Goal: Task Accomplishment & Management: Manage account settings

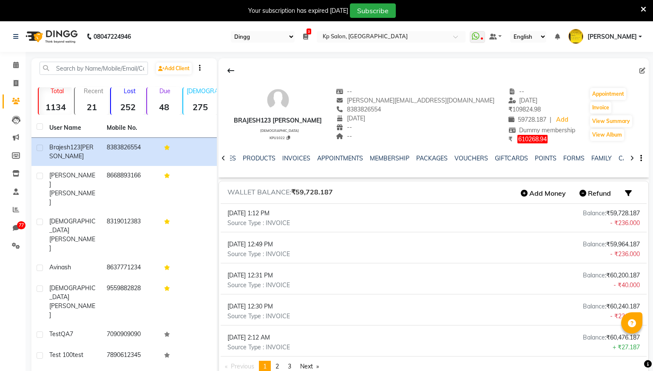
select select "28"
select select "en"
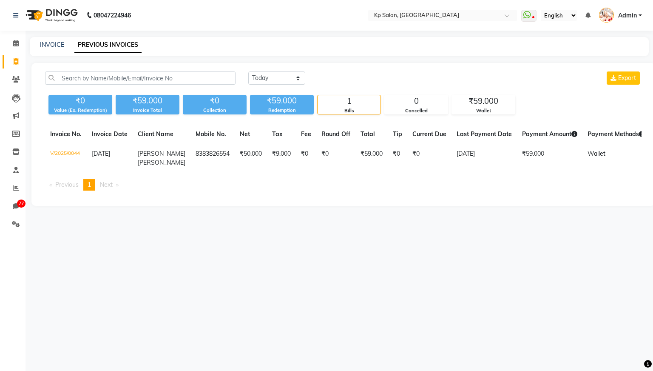
select select "en"
click at [14, 225] on icon at bounding box center [16, 224] width 8 height 6
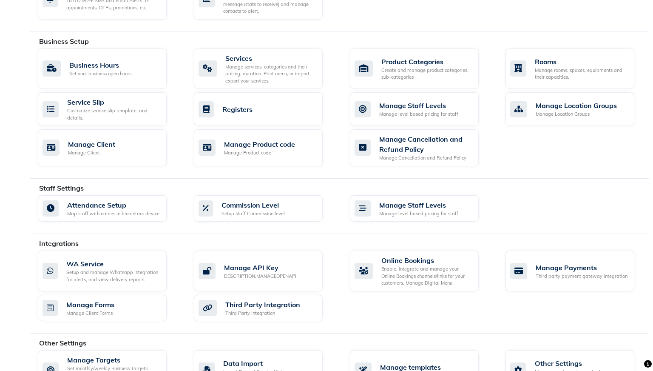
scroll to position [368, 0]
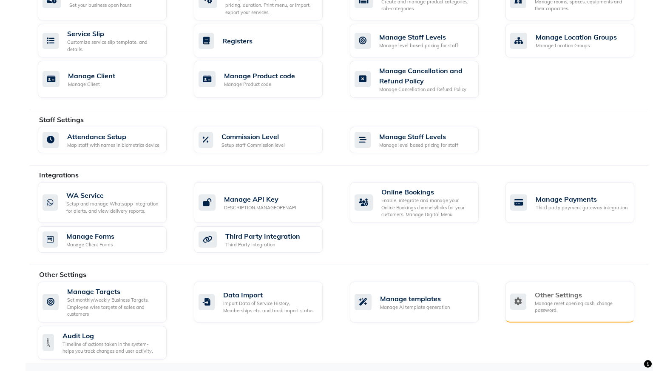
click at [551, 296] on div "Other Settings" at bounding box center [581, 294] width 93 height 10
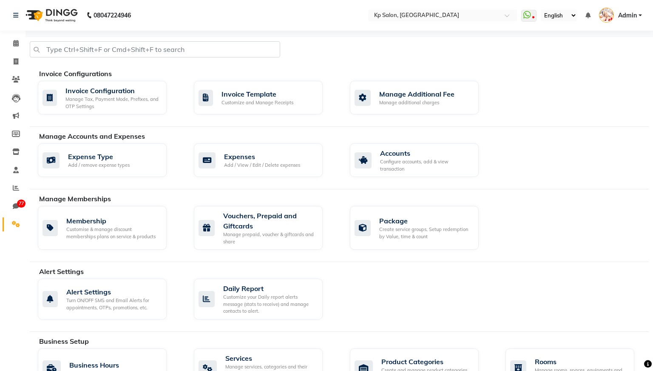
select select "2: 15"
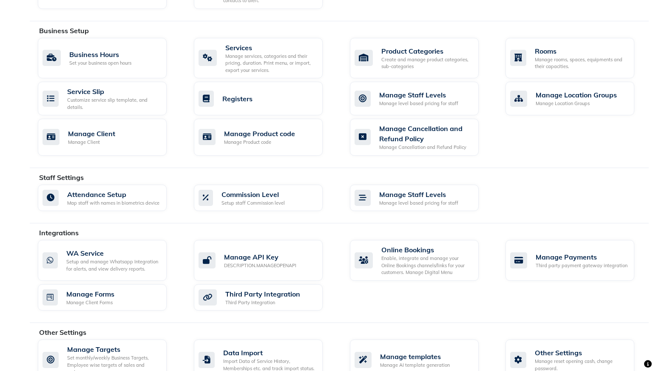
scroll to position [313, 0]
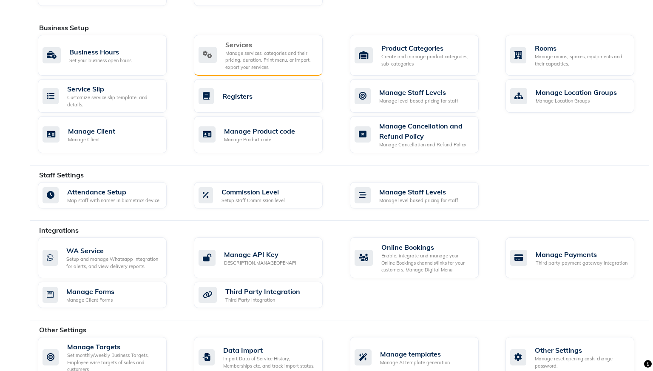
click at [281, 51] on div "Manage services, categories and their pricing, duration. Print menu, or import,…" at bounding box center [270, 60] width 91 height 21
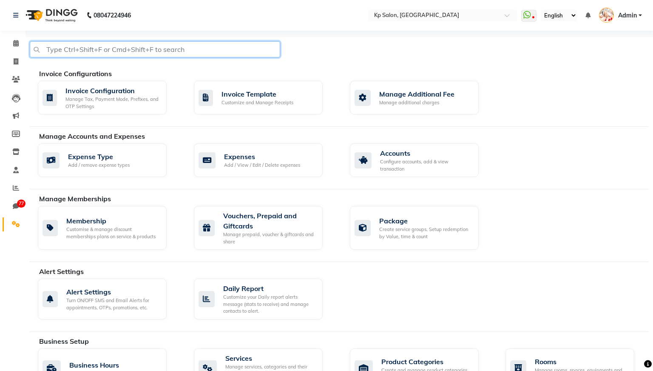
click at [217, 48] on input "text" at bounding box center [155, 49] width 250 height 16
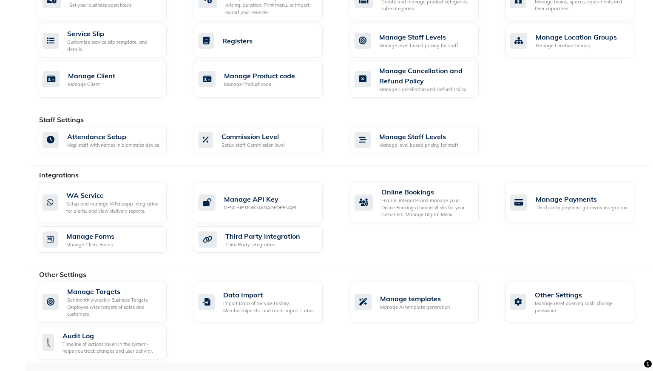
type input "settings"
click at [333, 331] on div "Manage Targets Set monthly/weekly Business Targets, Employee wise targets of sa…" at bounding box center [342, 321] width 623 height 81
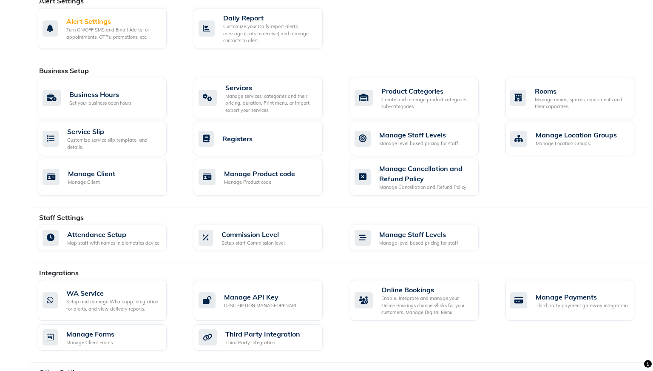
scroll to position [260, 0]
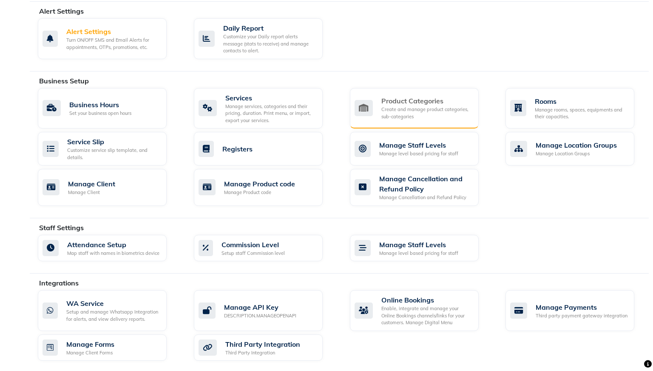
click at [391, 119] on div "Create and manage product categories, sub-categories" at bounding box center [426, 113] width 91 height 14
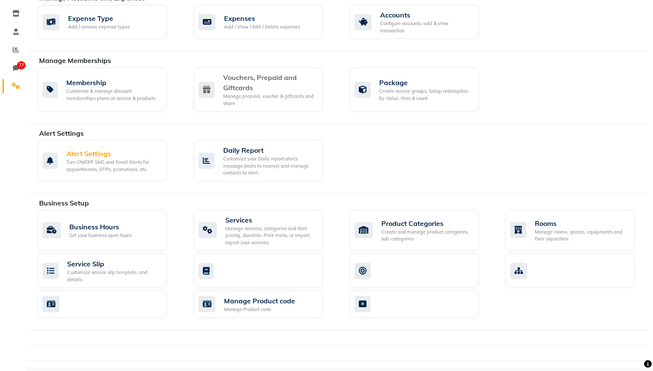
scroll to position [142, 0]
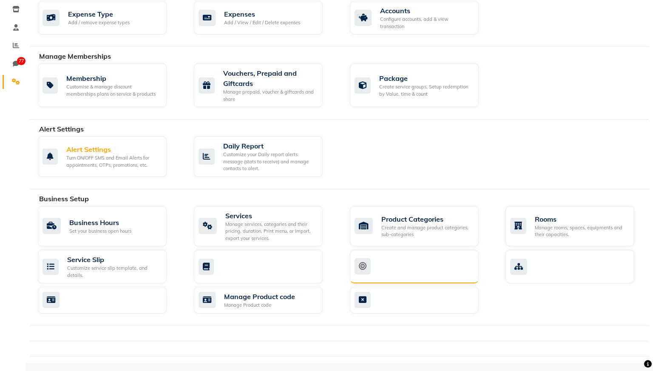
click at [405, 264] on div at bounding box center [412, 266] width 117 height 16
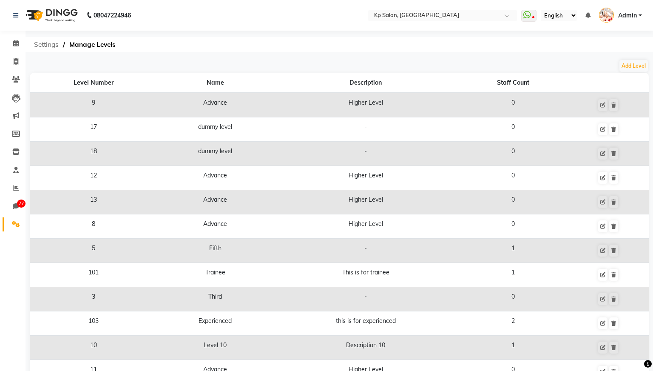
click at [48, 46] on span "Settings" at bounding box center [46, 44] width 33 height 15
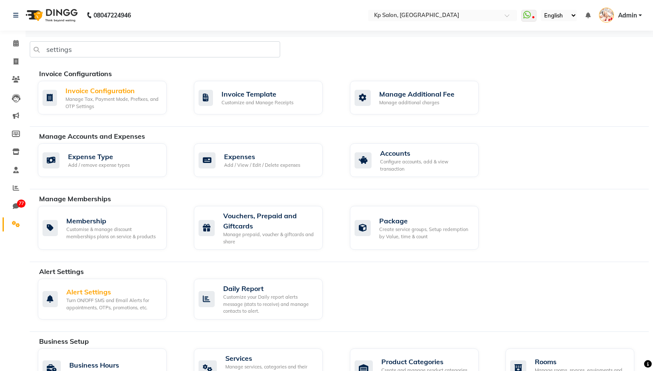
scroll to position [142, 0]
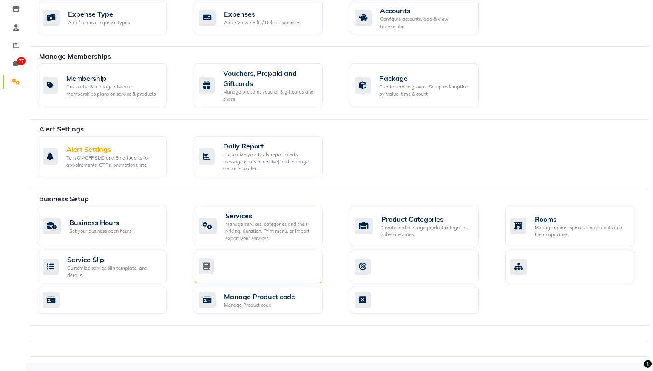
click at [249, 272] on div at bounding box center [256, 266] width 117 height 16
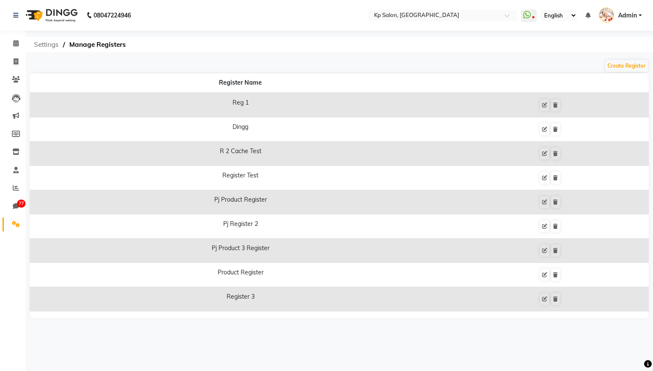
click at [45, 46] on span "Settings" at bounding box center [46, 44] width 33 height 15
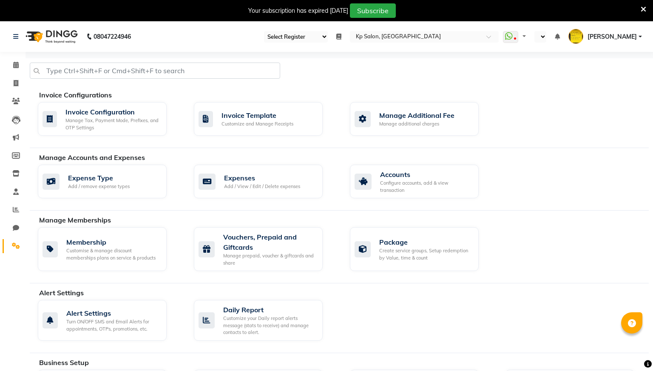
select select "28"
select select "en"
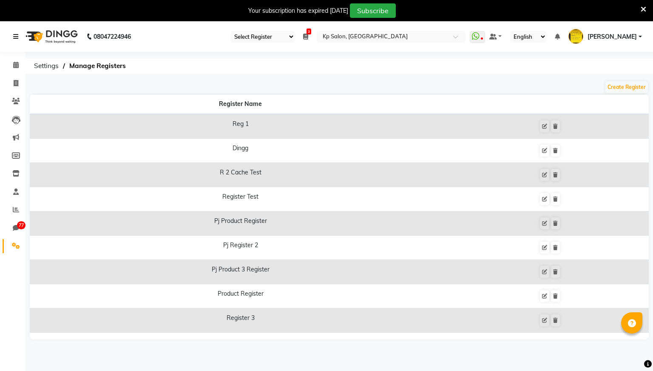
click at [15, 36] on icon at bounding box center [15, 37] width 5 height 6
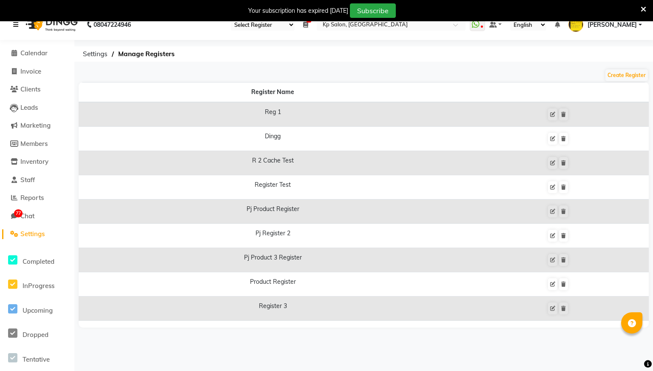
scroll to position [7, 0]
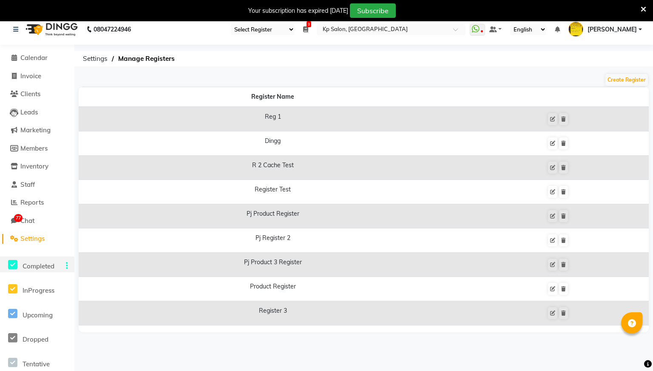
click at [42, 267] on span "Completed" at bounding box center [39, 266] width 32 height 8
click at [13, 264] on icon at bounding box center [12, 264] width 9 height 11
click at [10, 266] on icon at bounding box center [12, 264] width 9 height 11
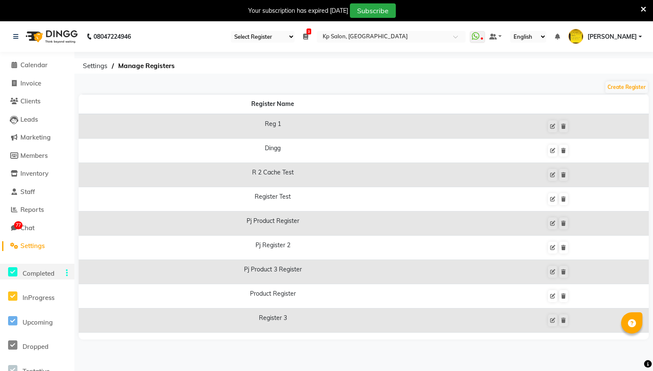
click at [33, 247] on span "Settings" at bounding box center [32, 245] width 24 height 8
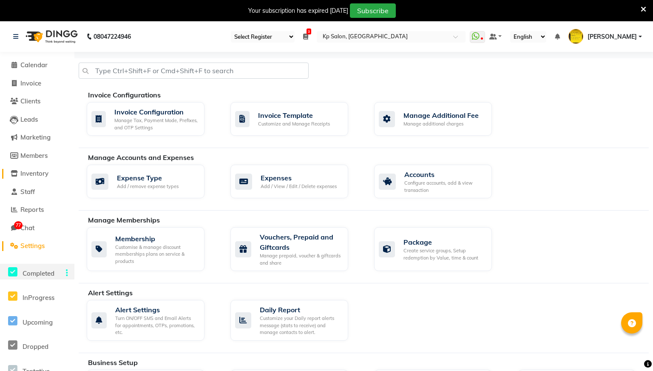
click at [40, 175] on span "Inventory" at bounding box center [34, 173] width 28 height 8
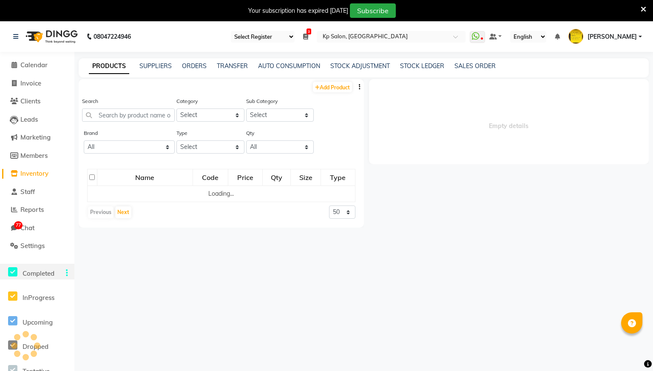
select select
